Goal: Information Seeking & Learning: Learn about a topic

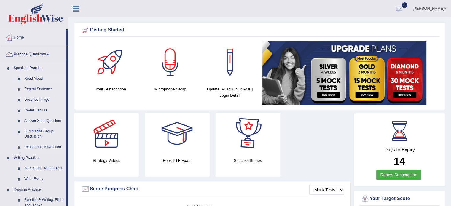
click at [34, 77] on link "Read Aloud" at bounding box center [44, 79] width 45 height 11
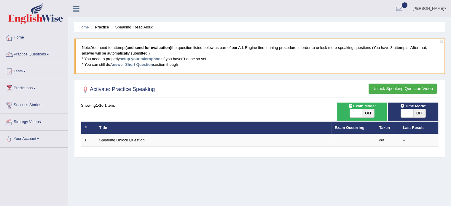
click at [110, 138] on link "Speaking Unlock Question" at bounding box center [121, 140] width 45 height 4
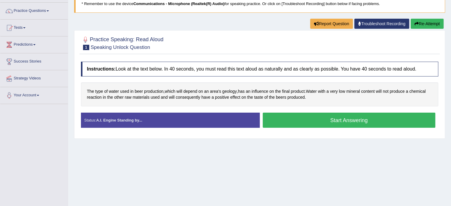
scroll to position [51, 0]
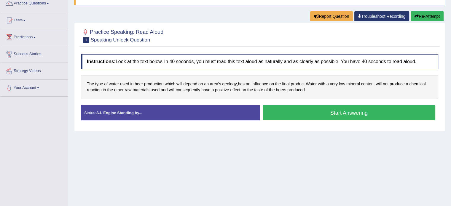
click at [355, 115] on button "Start Answering" at bounding box center [349, 112] width 173 height 15
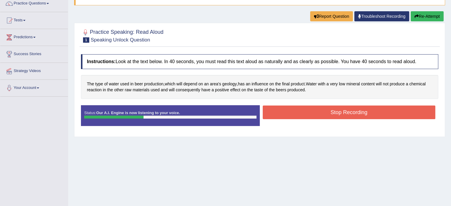
click at [355, 115] on button "Stop Recording" at bounding box center [349, 113] width 173 height 14
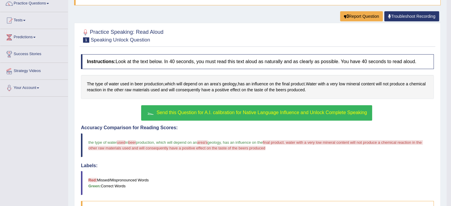
click at [314, 112] on span "Send this Question for A.I. calibration for Native Language Influence and Unloc…" at bounding box center [262, 112] width 211 height 5
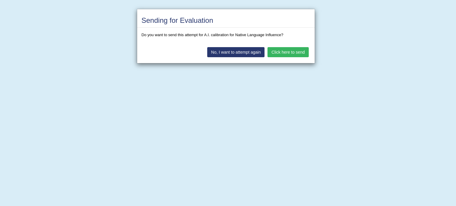
click at [287, 51] on button "Click here to send" at bounding box center [287, 52] width 41 height 10
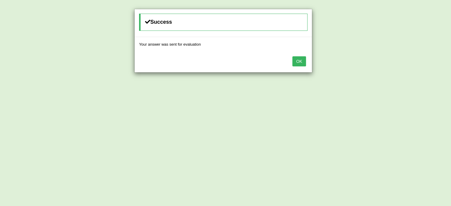
click at [297, 59] on button "OK" at bounding box center [299, 61] width 14 height 10
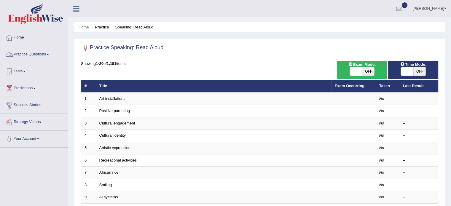
click at [21, 58] on link "Practice Questions" at bounding box center [34, 53] width 68 height 15
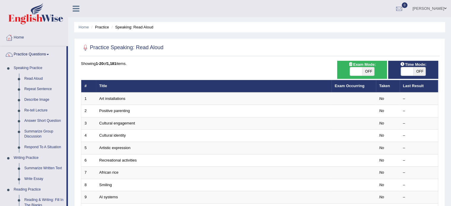
click at [21, 58] on link "Practice Questions" at bounding box center [33, 53] width 66 height 15
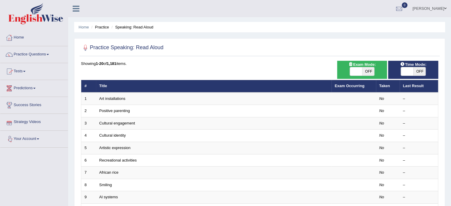
click at [23, 69] on link "Tests" at bounding box center [34, 70] width 68 height 15
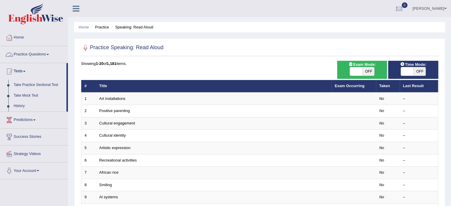
click at [27, 51] on link "Practice Questions" at bounding box center [34, 53] width 68 height 15
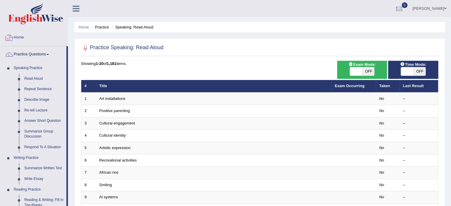
click at [18, 38] on link "Home" at bounding box center [34, 36] width 68 height 15
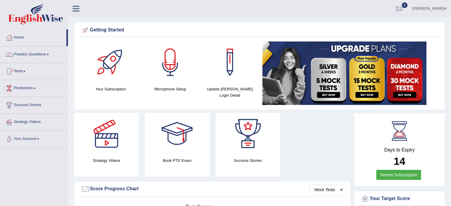
click at [14, 73] on link "Tests" at bounding box center [34, 70] width 68 height 15
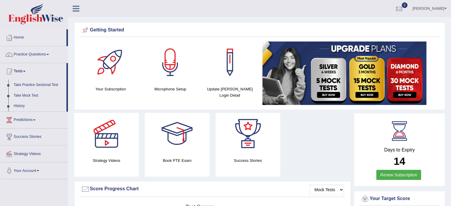
click at [14, 73] on link "Tests" at bounding box center [33, 70] width 66 height 15
